Goal: Transaction & Acquisition: Purchase product/service

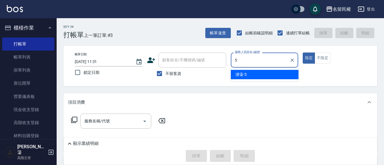
type input "瀞蓤-5"
type button "true"
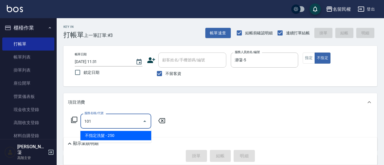
type input "不指定洗髮(101)"
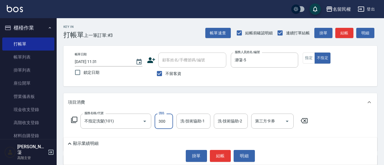
type input "300"
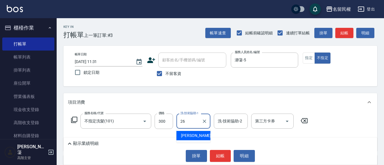
type input "沅莘-26"
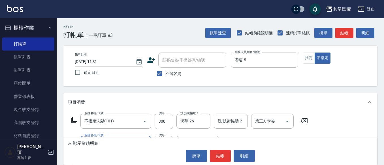
type input "[PERSON_NAME](701)"
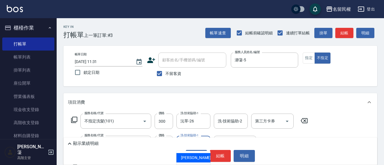
type input "沅莘-26"
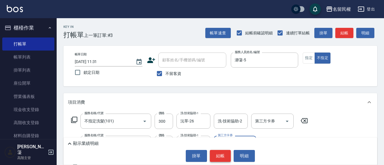
click at [216, 153] on button "結帳" at bounding box center [220, 156] width 21 height 12
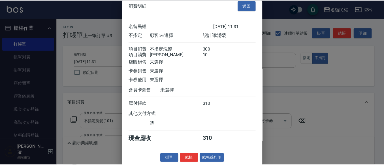
scroll to position [14, 0]
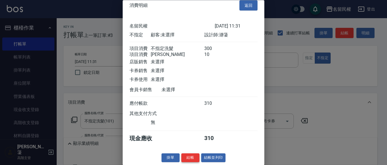
click at [190, 156] on button "結帳" at bounding box center [190, 157] width 18 height 9
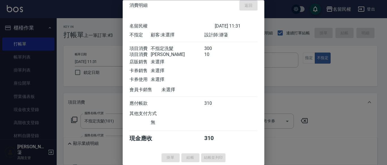
type input "[DATE] 12:04"
